Goal: Task Accomplishment & Management: Manage account settings

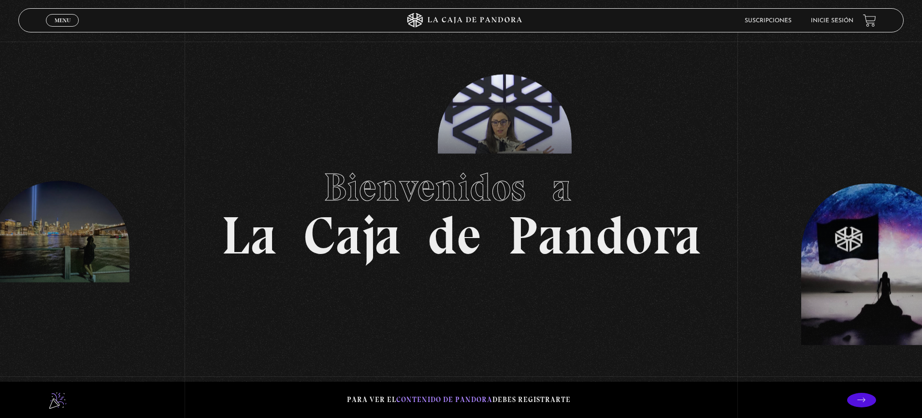
click at [826, 22] on link "Inicie sesión" at bounding box center [832, 21] width 43 height 6
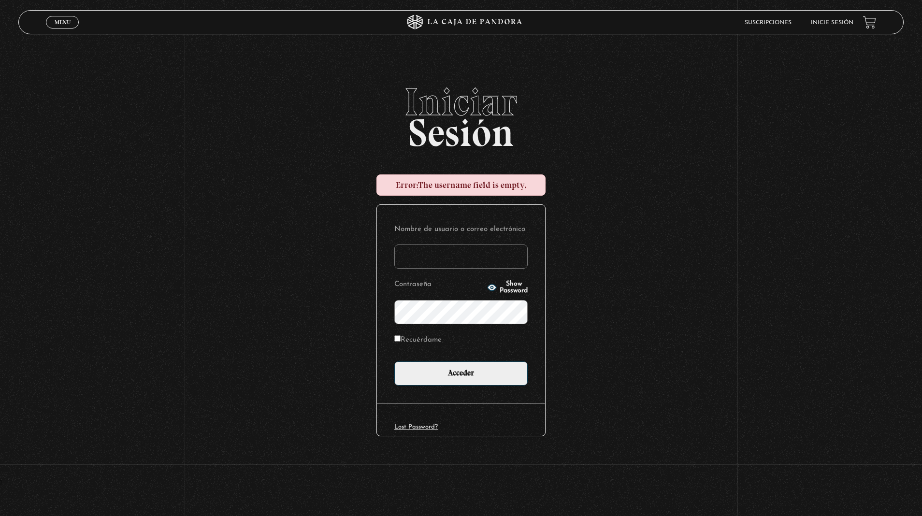
click at [448, 257] on input "Nombre de usuario o correo electrónico" at bounding box center [461, 257] width 133 height 24
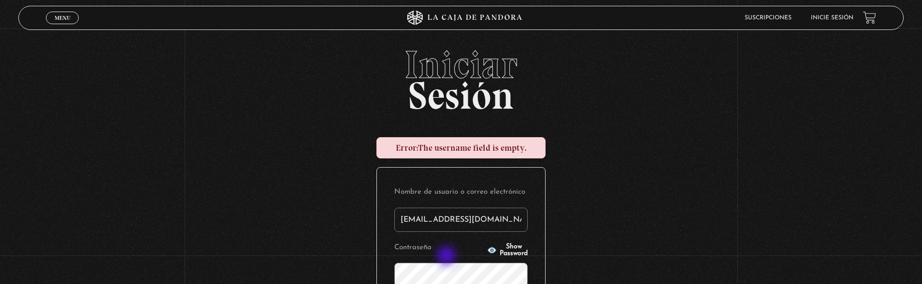
type input "[EMAIL_ADDRESS][DOMAIN_NAME]"
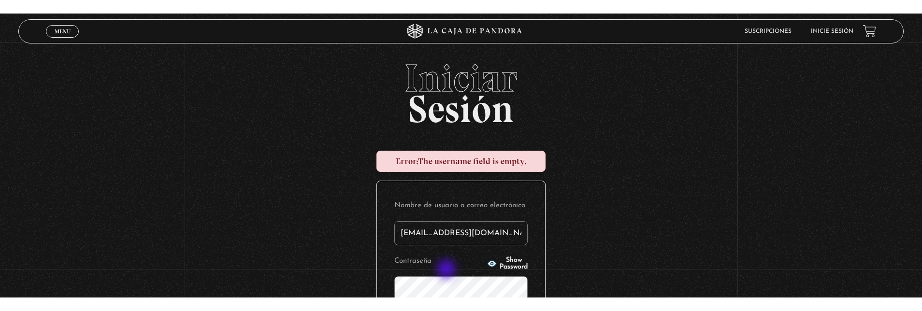
scroll to position [3, 0]
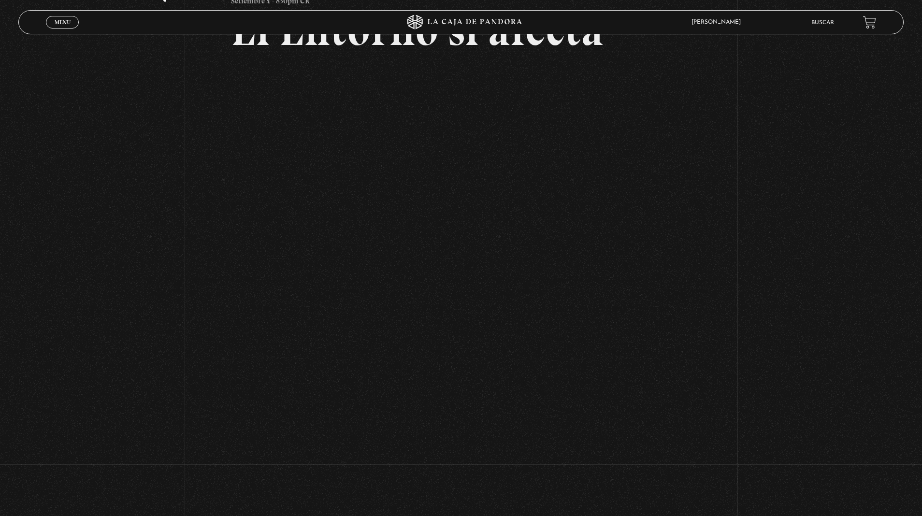
scroll to position [104, 0]
